Goal: Information Seeking & Learning: Learn about a topic

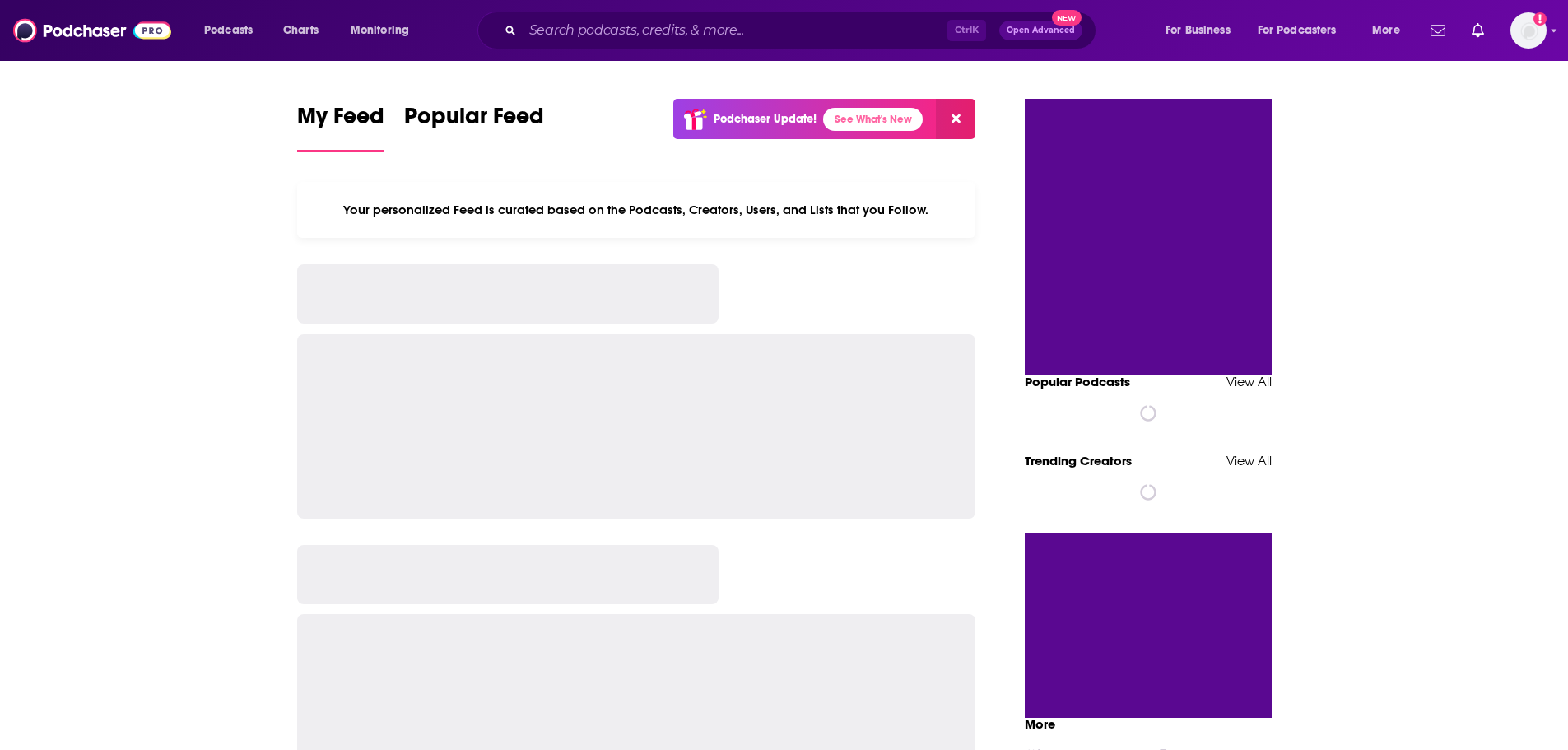
click at [579, 28] on input "Search podcasts, credits, & more..." at bounding box center [735, 30] width 425 height 26
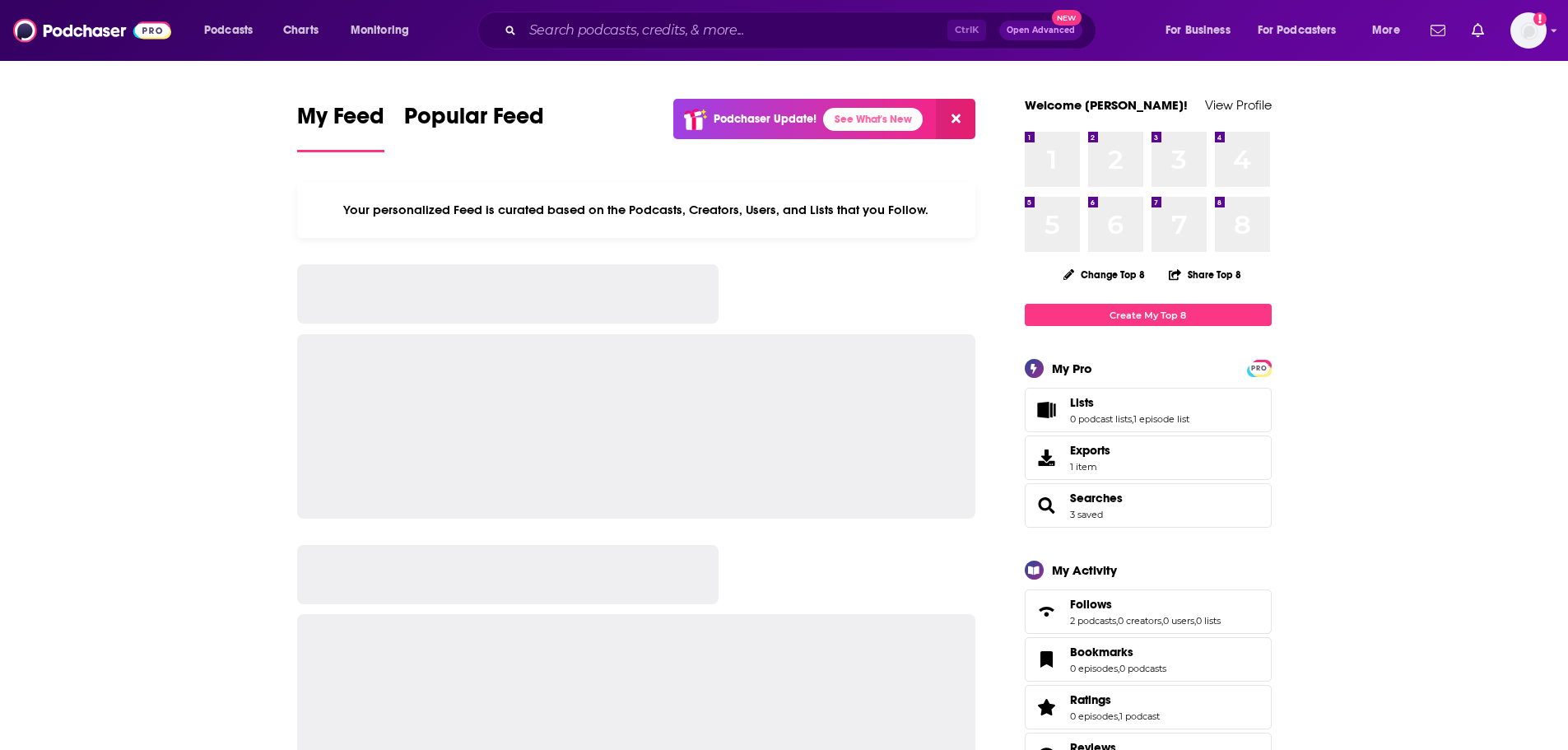
click at [566, 13] on div "Ctrl K Open Advanced New" at bounding box center [787, 30] width 619 height 38
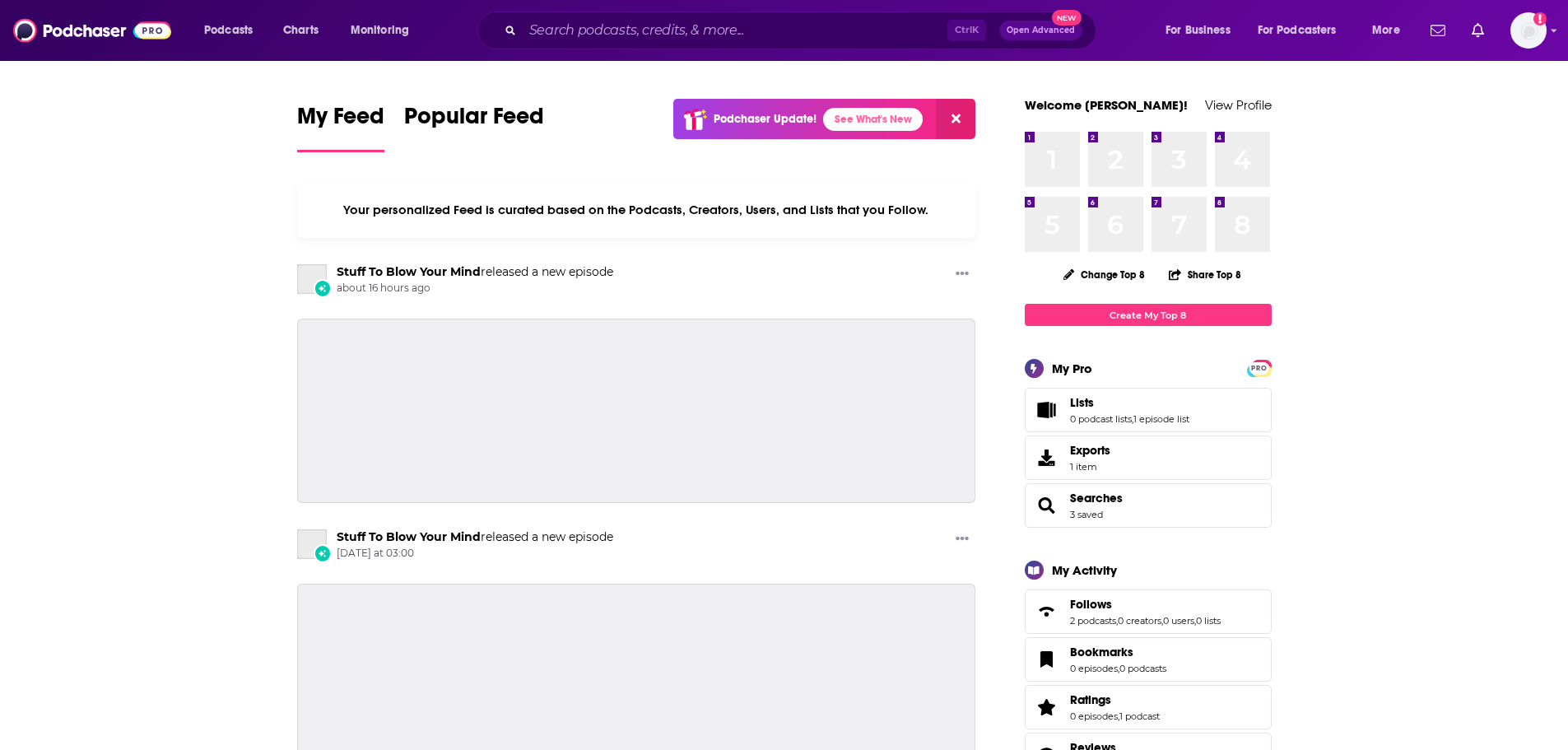
click at [566, 14] on div "Ctrl K Open Advanced New" at bounding box center [787, 30] width 619 height 38
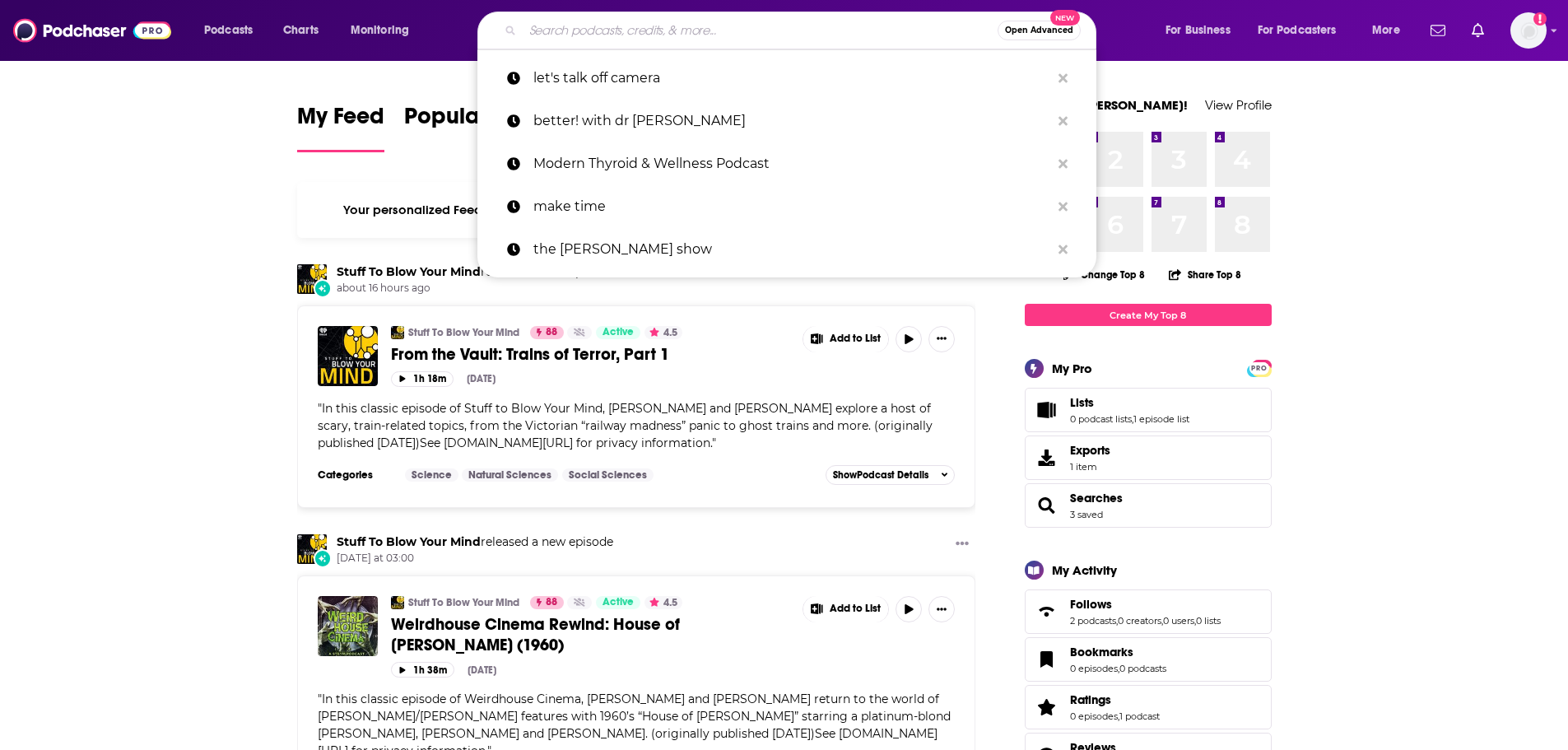
click at [584, 25] on input "Search podcasts, credits, & more..." at bounding box center [760, 30] width 475 height 26
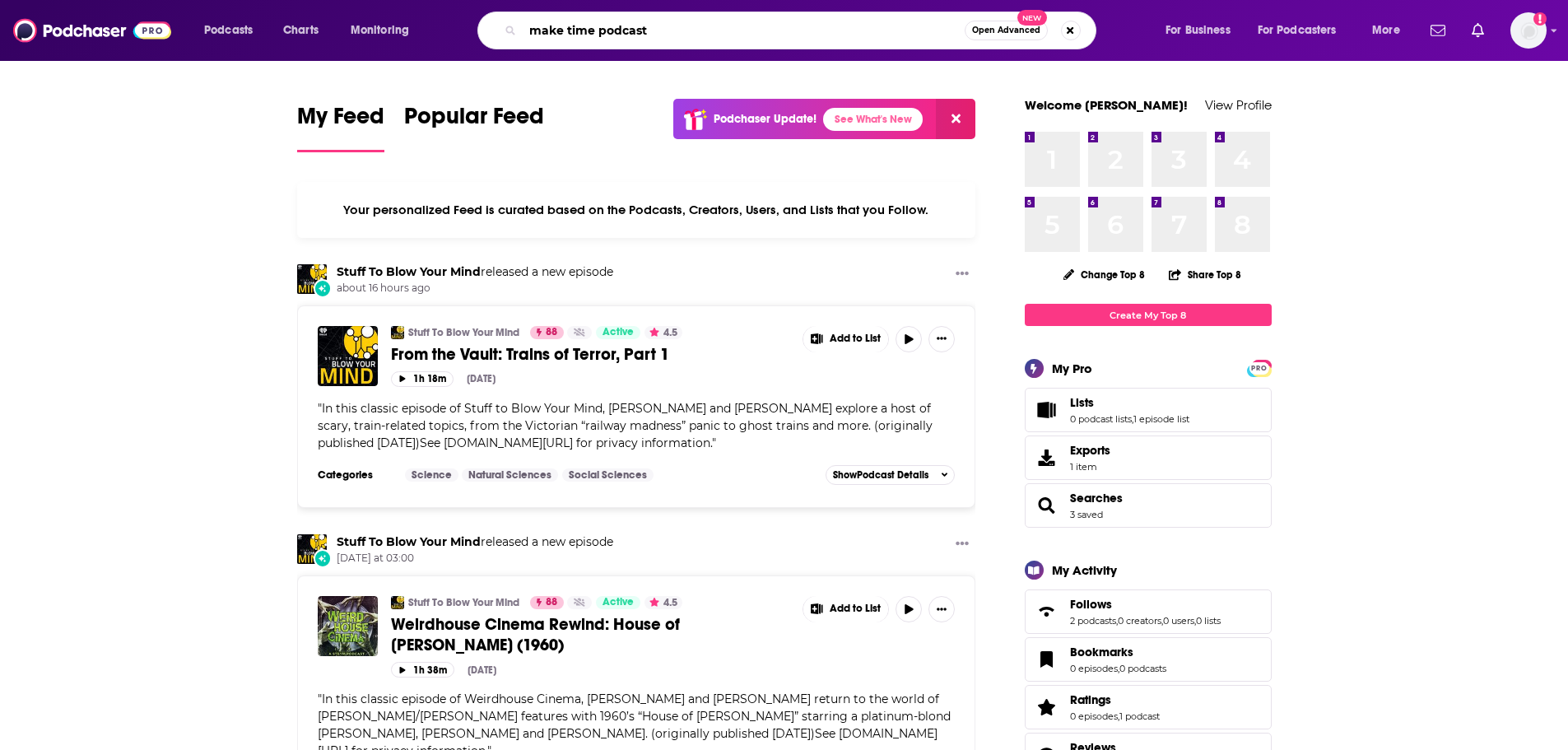
type input "make time podcast"
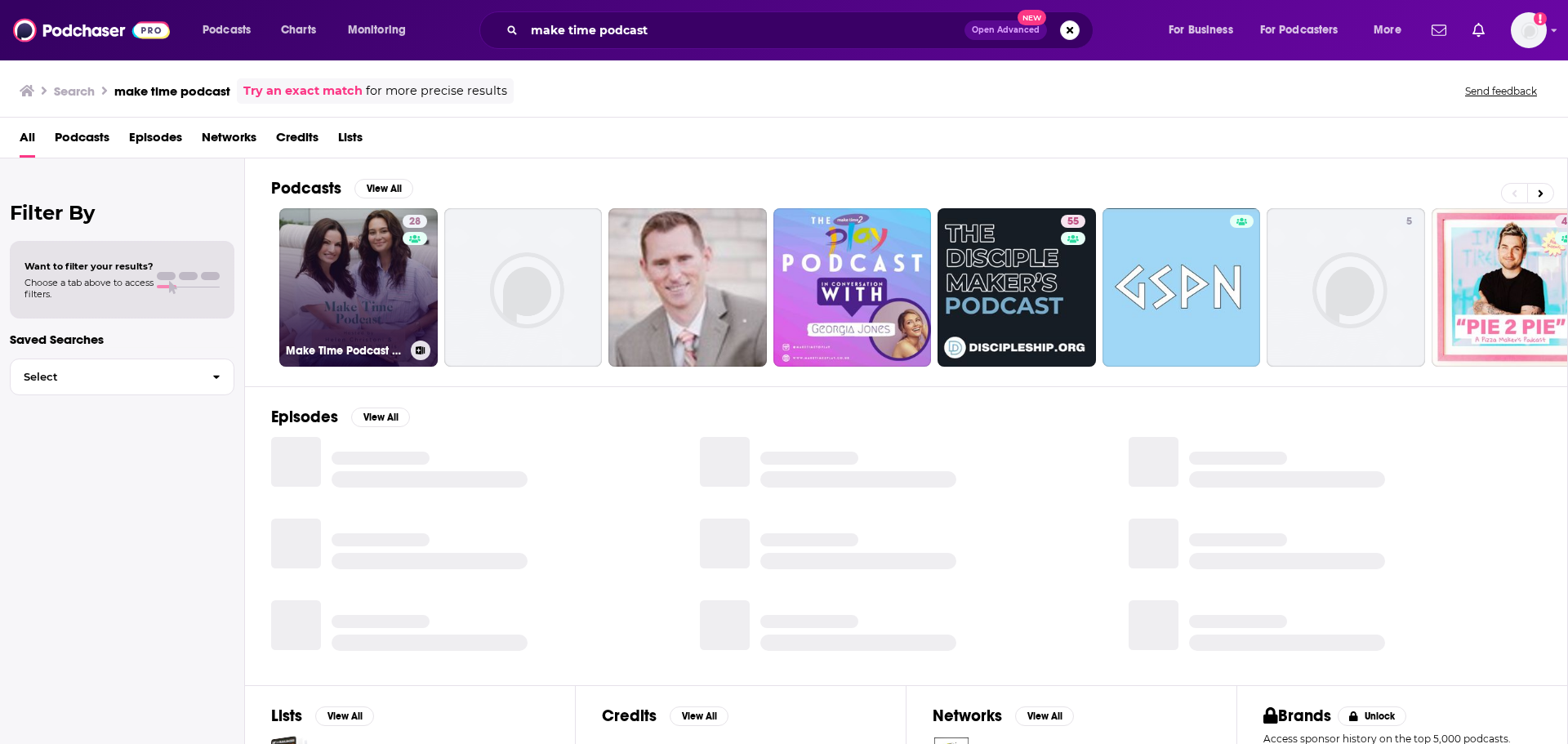
click at [331, 276] on link "28 Make Time Podcast with [PERSON_NAME] and [PERSON_NAME]" at bounding box center [358, 287] width 158 height 158
